Goal: Obtain resource: Download file/media

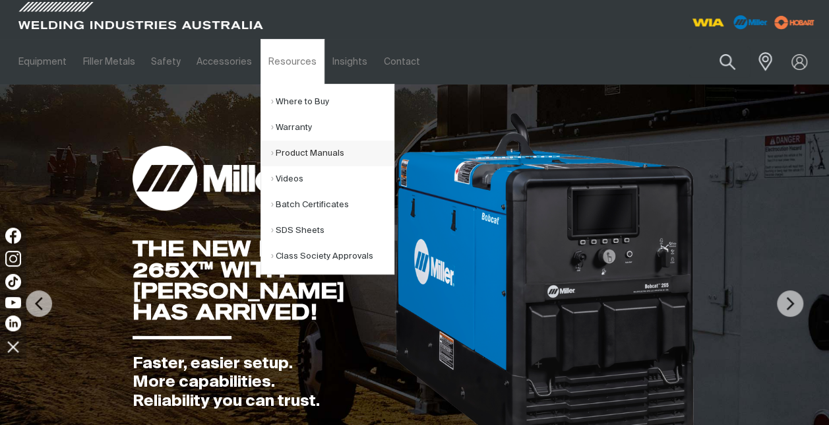
click at [323, 150] on link "Product Manuals" at bounding box center [332, 153] width 123 height 26
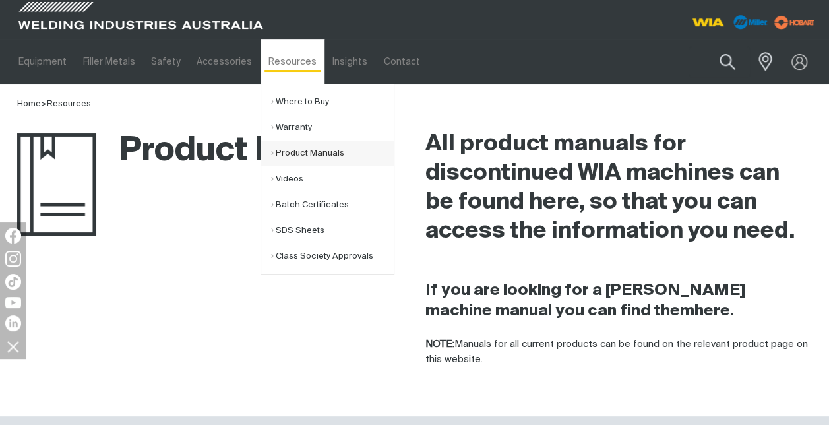
click at [287, 152] on link "Product Manuals" at bounding box center [332, 153] width 123 height 26
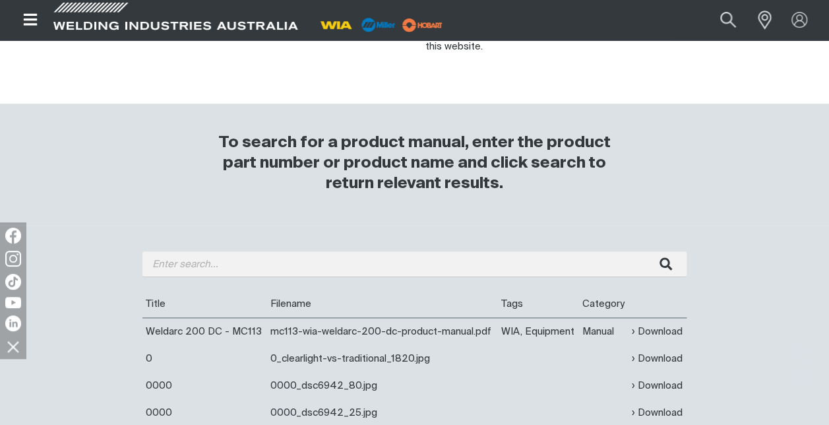
scroll to position [322, 0]
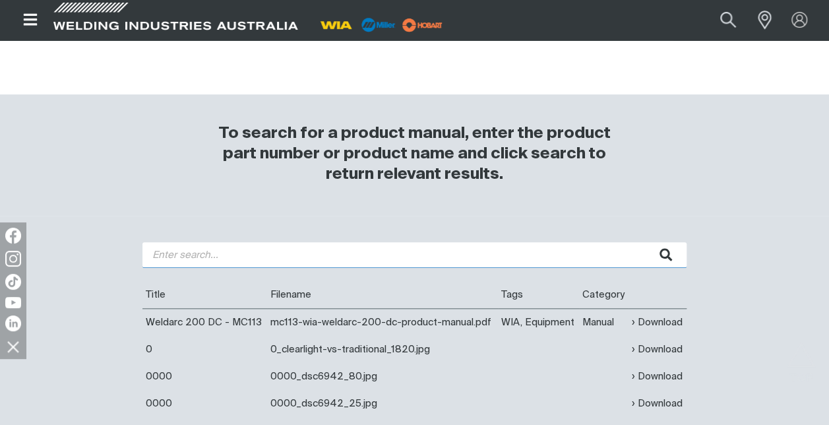
click at [165, 253] on input "search" at bounding box center [414, 255] width 544 height 26
click at [193, 257] on input "search" at bounding box center [414, 255] width 544 height 26
type input "2"
click at [193, 257] on input "W" at bounding box center [414, 255] width 544 height 26
type input "W"
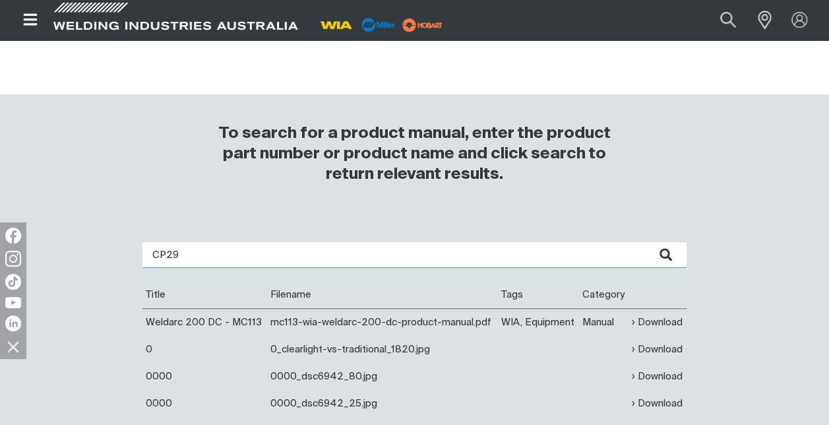
type input "CP29"
click at [645, 242] on button "submit" at bounding box center [666, 255] width 42 height 26
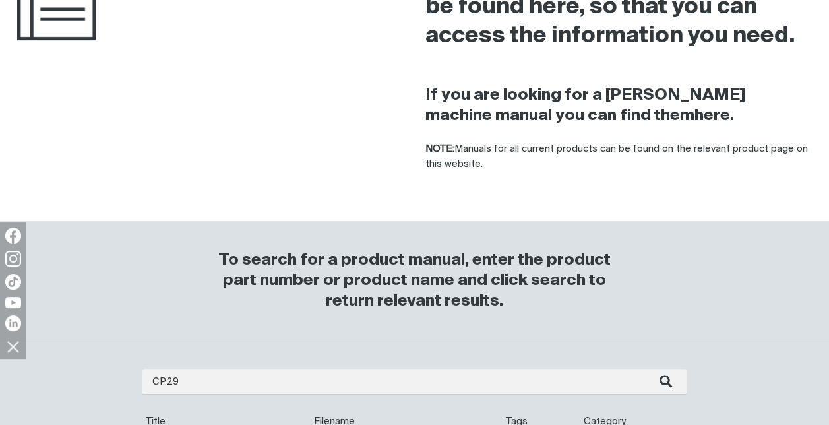
scroll to position [369, 0]
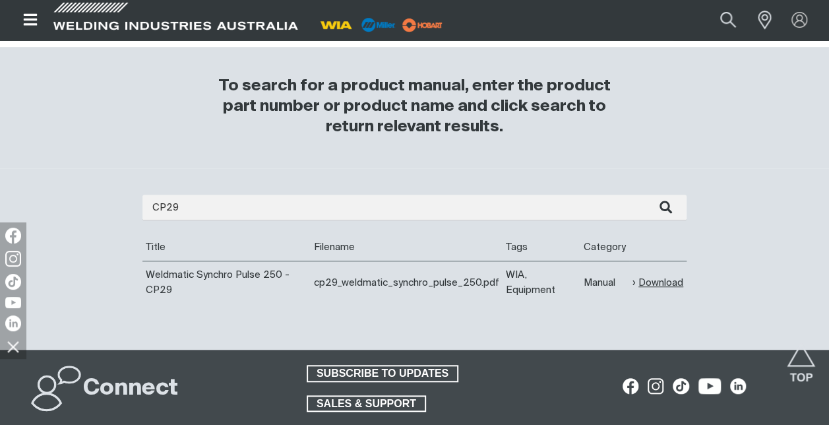
click at [657, 283] on link "Download" at bounding box center [658, 282] width 51 height 15
